Goal: Information Seeking & Learning: Find specific fact

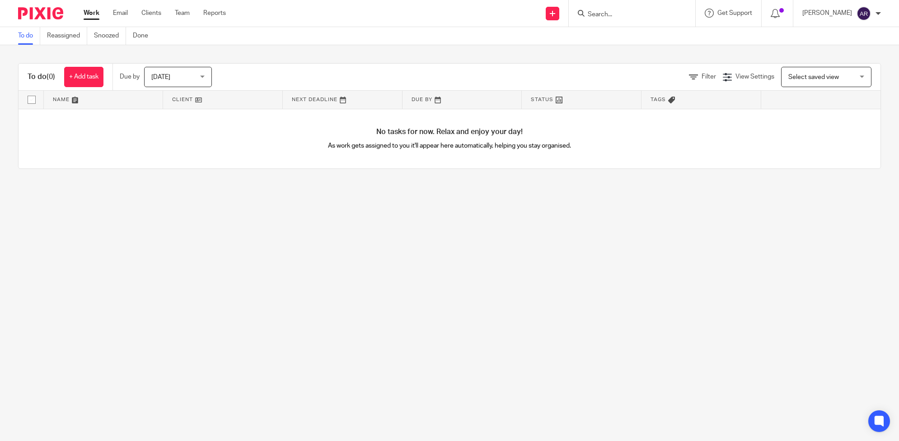
click at [658, 8] on form at bounding box center [635, 13] width 96 height 11
click at [660, 8] on form at bounding box center [635, 13] width 96 height 11
click at [622, 14] on input "Search" at bounding box center [627, 15] width 81 height 8
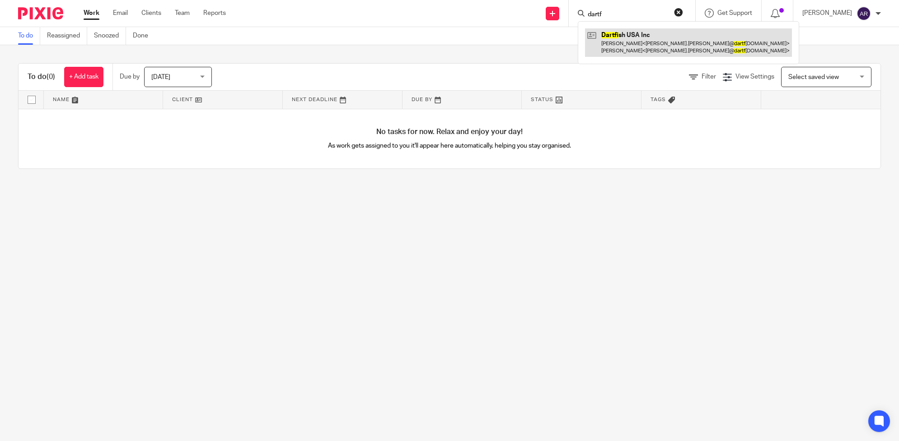
type input "dartf"
click at [622, 37] on link at bounding box center [688, 42] width 207 height 28
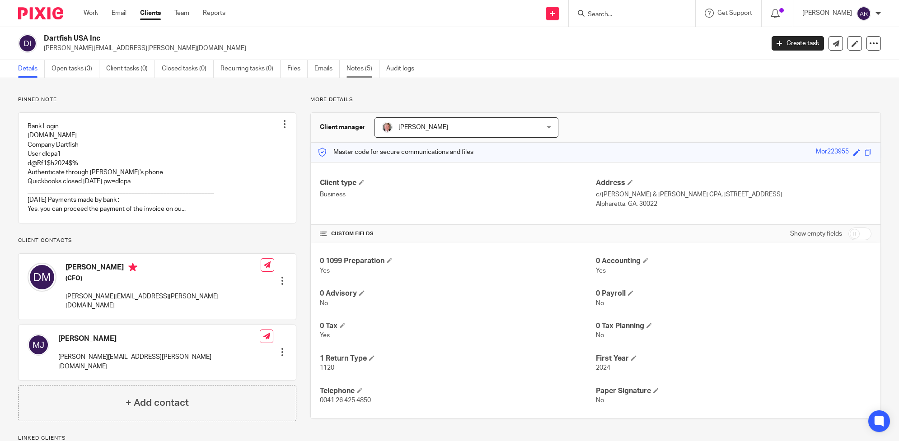
click at [365, 67] on link "Notes (5)" at bounding box center [362, 69] width 33 height 18
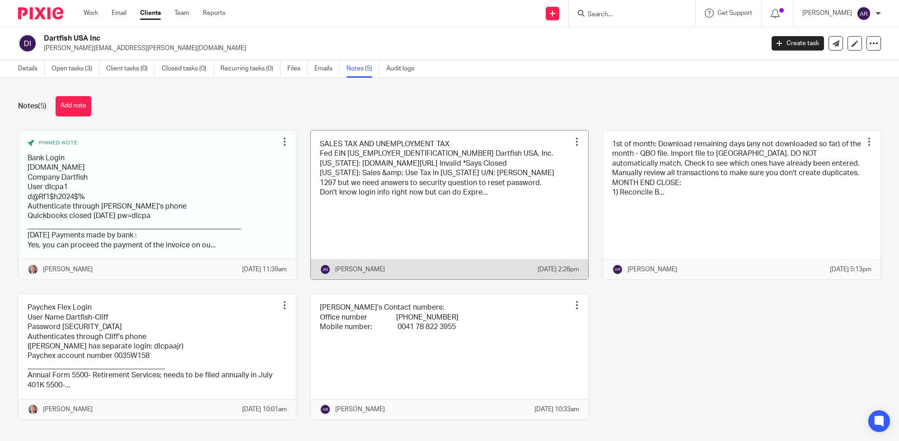
click at [506, 214] on link at bounding box center [449, 205] width 277 height 149
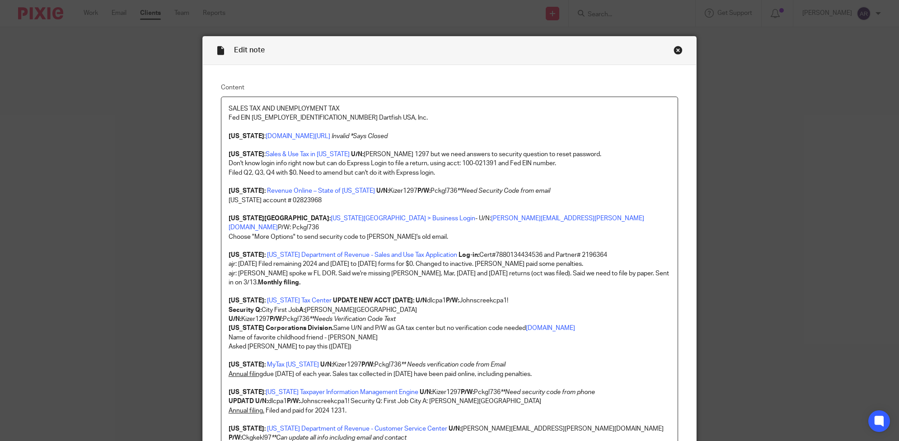
click at [673, 50] on div "Close this dialog window" at bounding box center [677, 50] width 9 height 9
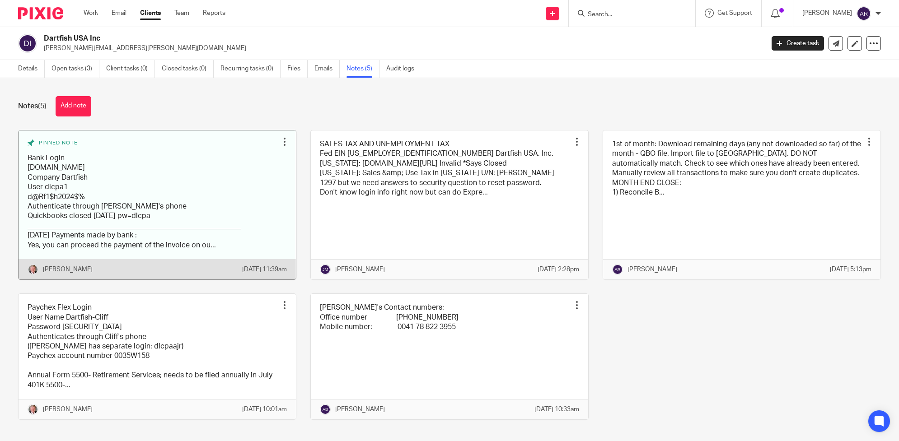
click at [227, 189] on link at bounding box center [157, 205] width 277 height 149
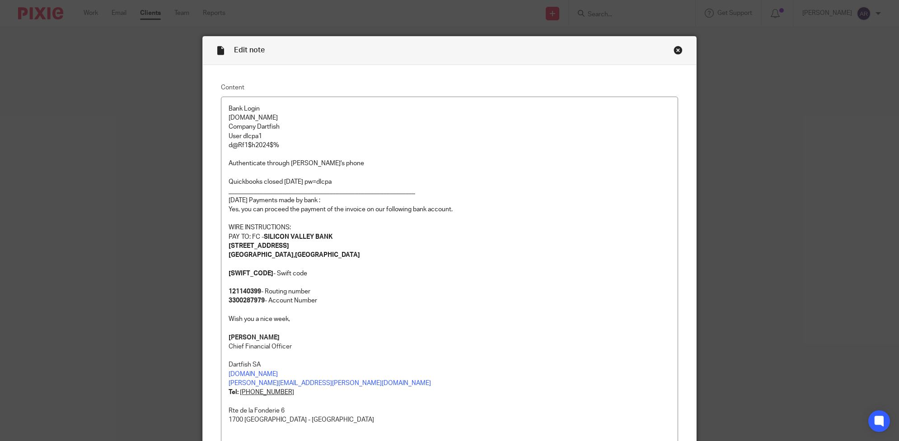
click at [673, 50] on div "Close this dialog window" at bounding box center [677, 50] width 9 height 9
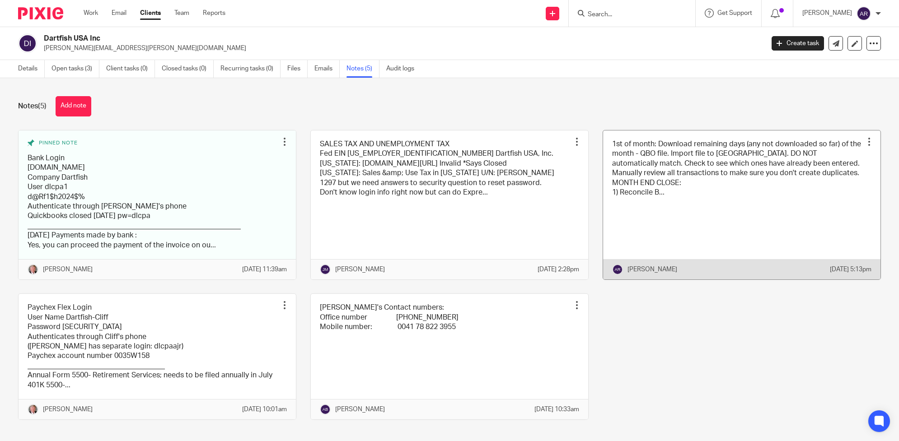
click at [753, 205] on link at bounding box center [741, 205] width 277 height 149
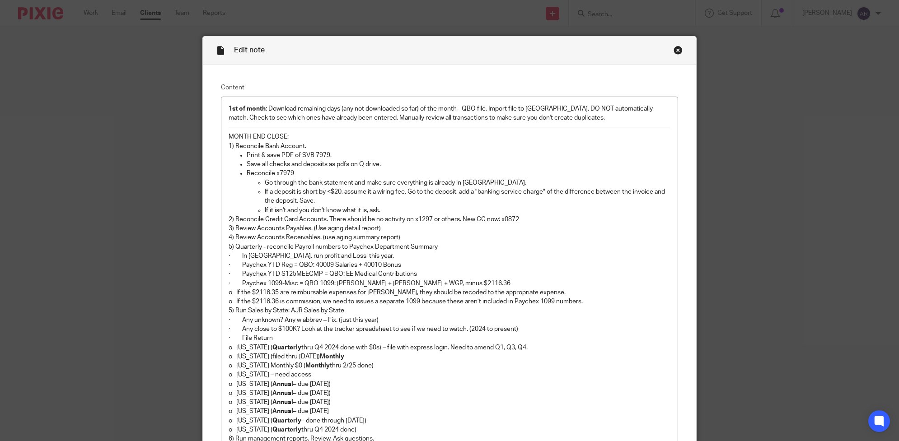
click at [231, 220] on p "2) Reconcile Credit Card Accounts. There should be no activity on x1297 or othe…" at bounding box center [450, 219] width 442 height 9
drag, startPoint x: 231, startPoint y: 217, endPoint x: 326, endPoint y: 218, distance: 94.9
click at [326, 218] on p "2) CANCELLED AS OF JUN 1, 2025: Reconcile Credit Card Accounts. There should be…" at bounding box center [450, 219] width 442 height 9
copy p "CANCELLED AS OF JUN 1, 2025:"
click at [593, 237] on p "4) Review Accounts Receivables. (use aging summary report)" at bounding box center [450, 237] width 442 height 9
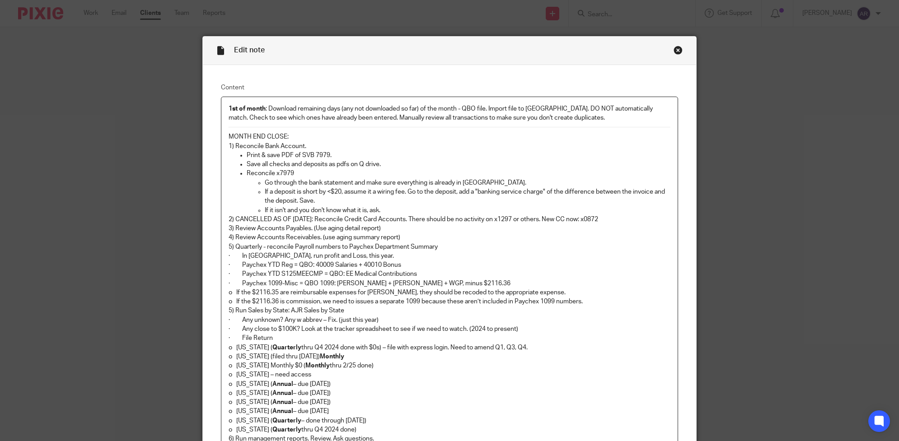
click at [445, 228] on p "3) Review Accounts Payables. (Use aging detail report)" at bounding box center [450, 228] width 442 height 9
click at [441, 237] on p "4) Review Accounts Receivables. (use aging summary report)" at bounding box center [450, 237] width 442 height 9
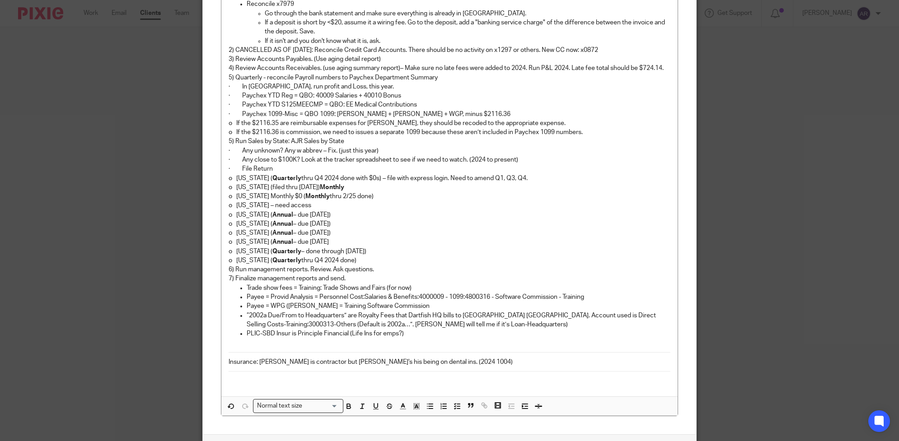
scroll to position [226, 0]
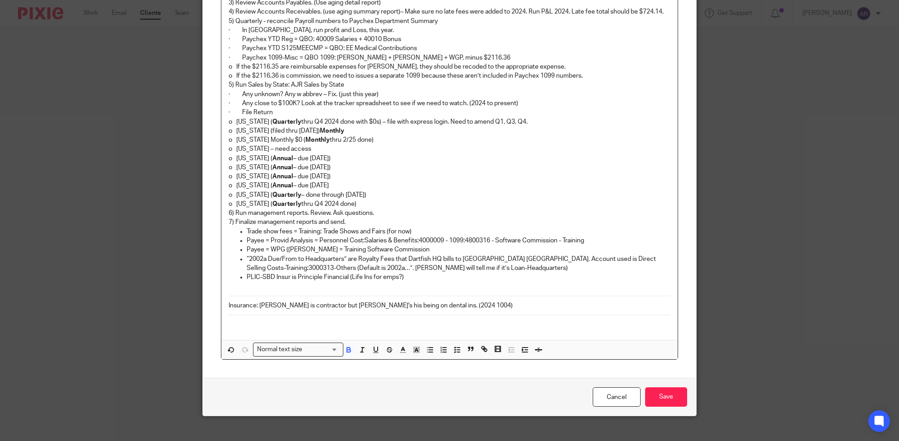
drag, startPoint x: 232, startPoint y: 123, endPoint x: 358, endPoint y: 204, distance: 150.0
click at [358, 204] on div "1st of month : Download remaining days (any not downloaded so far) of the month…" at bounding box center [449, 105] width 457 height 469
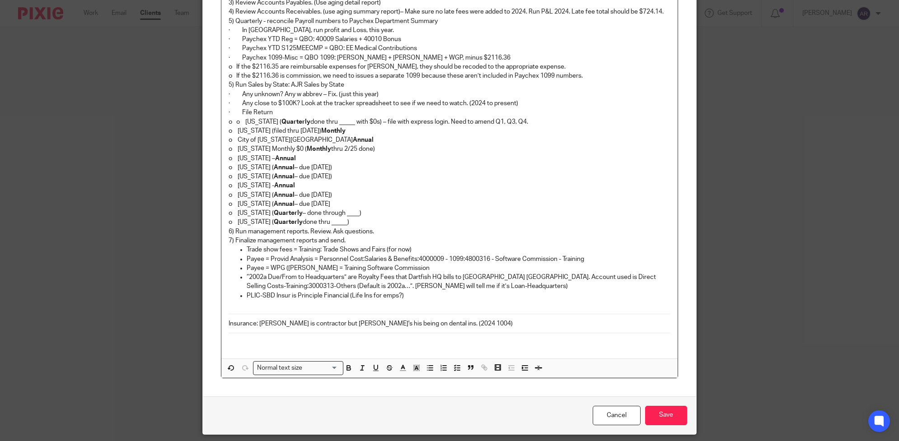
click at [242, 122] on p "o o California ( Quarterly done thru _____ with $0s) – file with express login.…" at bounding box center [450, 121] width 442 height 9
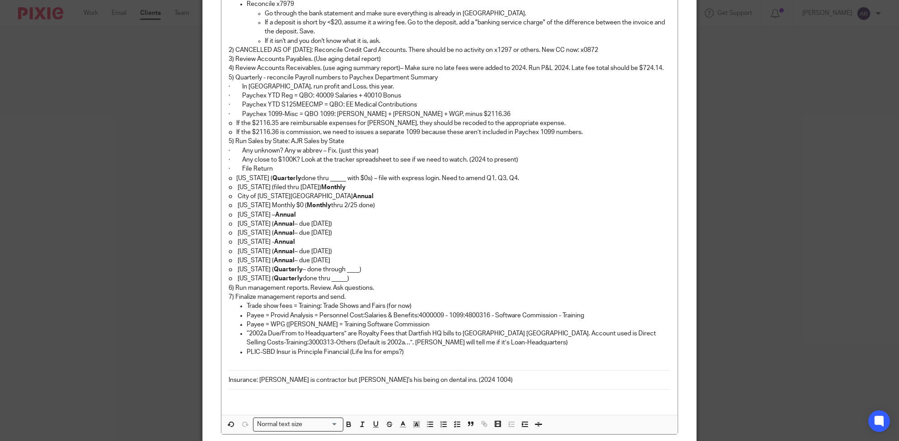
drag, startPoint x: 276, startPoint y: 100, endPoint x: 257, endPoint y: 94, distance: 19.9
click at [276, 100] on p "· Paychex YTD Reg = QBO: 40009 Salaries + 40010 Bonus" at bounding box center [450, 95] width 442 height 9
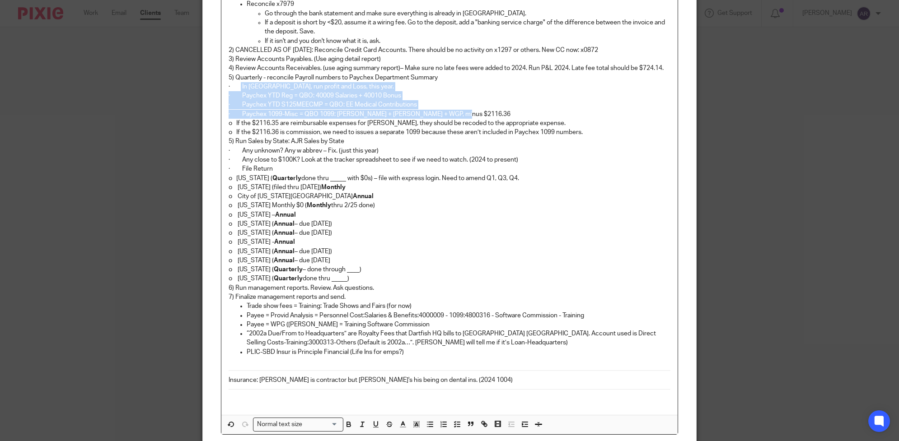
drag, startPoint x: 238, startPoint y: 86, endPoint x: 455, endPoint y: 111, distance: 219.2
click at [455, 111] on div "1st of month : Download remaining days (any not downloaded so far) of the month…" at bounding box center [449, 171] width 457 height 487
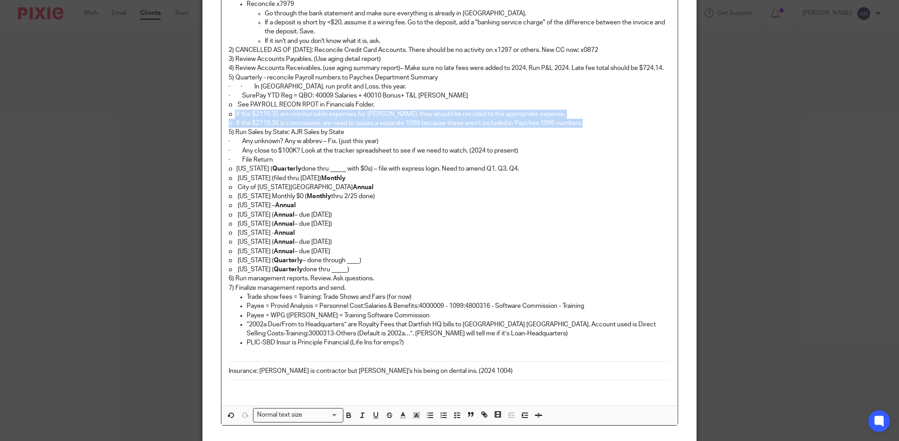
drag, startPoint x: 230, startPoint y: 113, endPoint x: 595, endPoint y: 120, distance: 364.6
click at [595, 120] on div "1st of month : Download remaining days (any not downloaded so far) of the month…" at bounding box center [449, 167] width 457 height 478
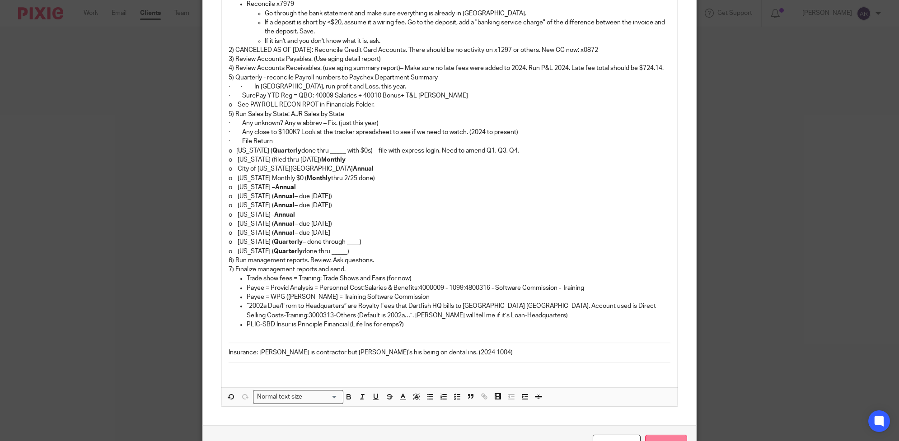
click at [653, 438] on input "Save" at bounding box center [666, 444] width 42 height 19
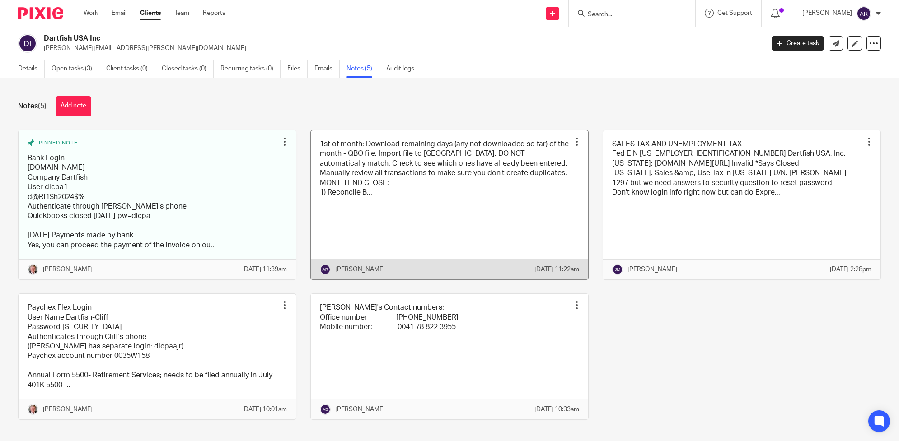
click at [513, 199] on link at bounding box center [449, 205] width 277 height 149
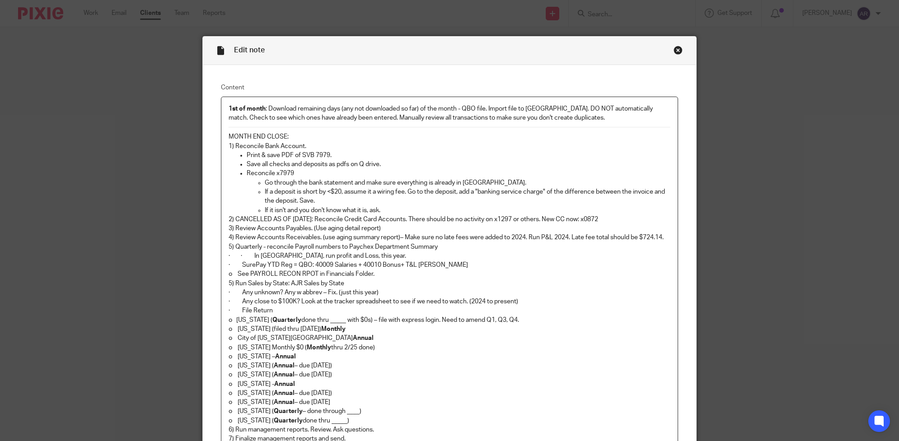
scroll to position [226, 0]
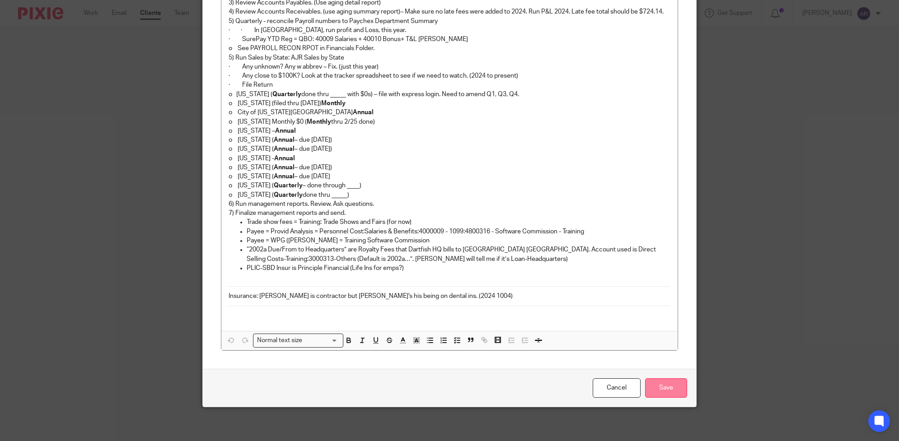
click at [668, 389] on input "Save" at bounding box center [666, 388] width 42 height 19
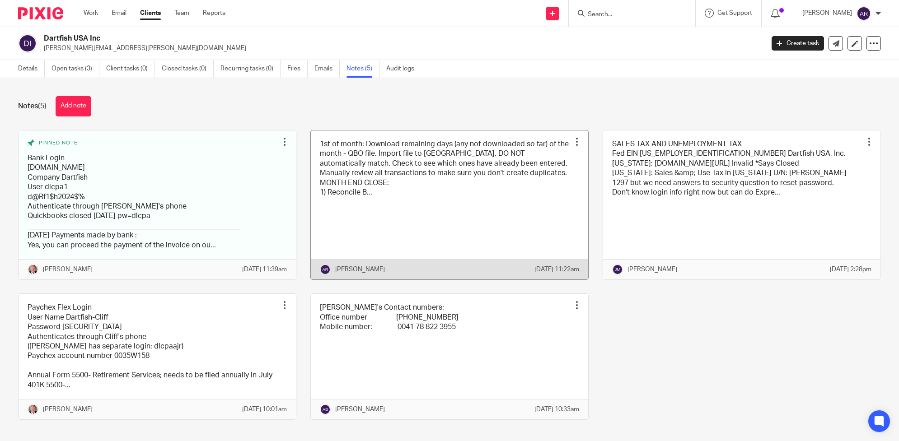
click at [486, 188] on link at bounding box center [449, 205] width 277 height 149
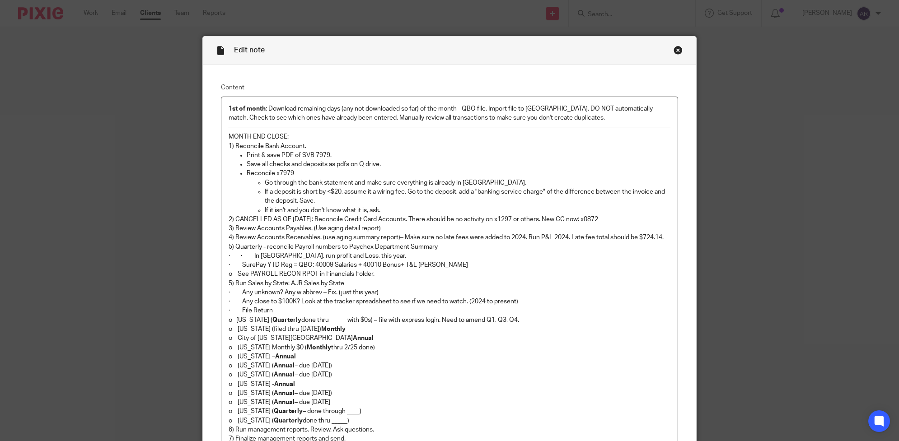
click at [673, 47] on div "Close this dialog window" at bounding box center [677, 50] width 9 height 9
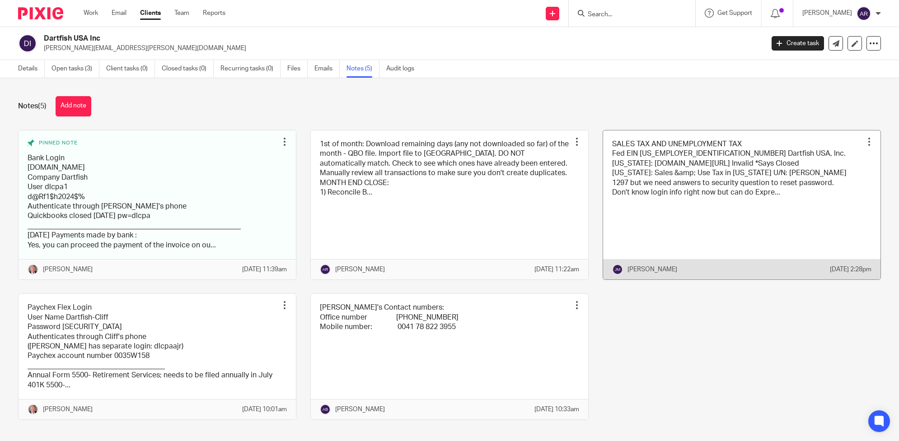
click at [722, 216] on link at bounding box center [741, 205] width 277 height 149
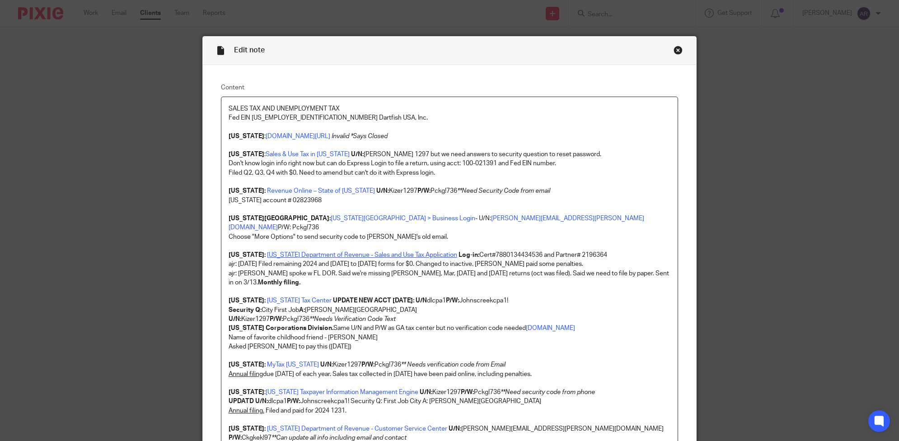
click at [294, 252] on link "[US_STATE] Department of Revenue - Sales and Use Tax Application" at bounding box center [362, 255] width 190 height 6
click at [379, 263] on link "[URL][DOMAIN_NAME]" at bounding box center [409, 263] width 65 height 9
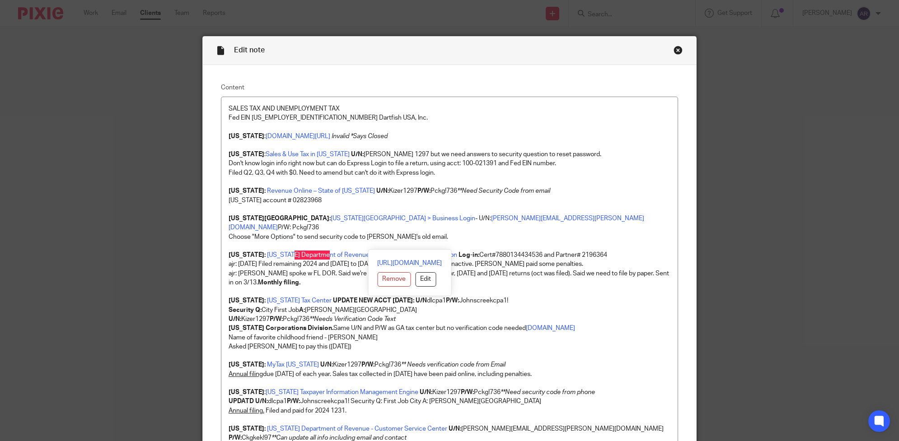
scroll to position [56, 0]
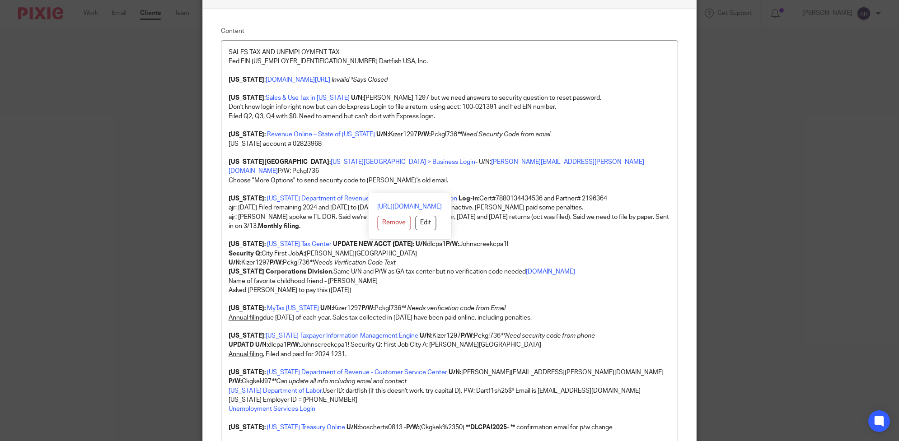
click at [601, 258] on p "U/N: Kizer1297 P/W: Pckg!736 **Needs Verification Code Text" at bounding box center [450, 262] width 442 height 9
drag, startPoint x: 560, startPoint y: 189, endPoint x: 585, endPoint y: 191, distance: 24.9
click at [585, 194] on p "[US_STATE]: [US_STATE] Department of Revenue - Sales and Use Tax Application Lo…" at bounding box center [450, 198] width 442 height 9
copy p "2196364"
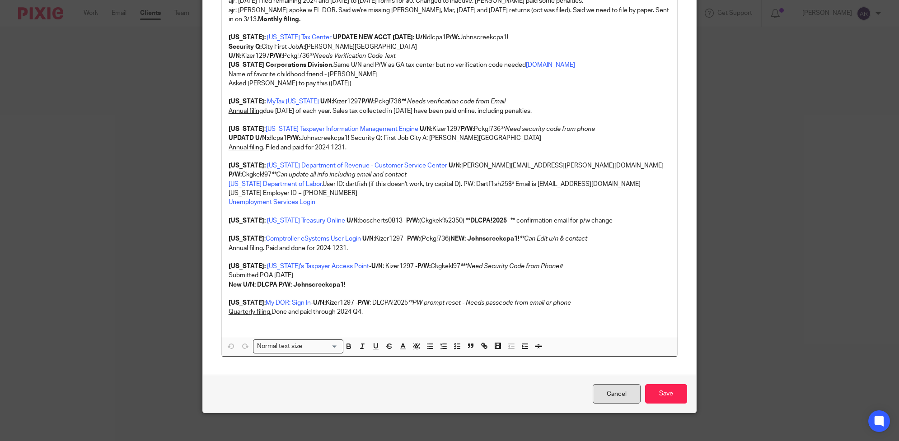
click at [599, 388] on link "Cancel" at bounding box center [617, 393] width 48 height 19
